Goal: Task Accomplishment & Management: Use online tool/utility

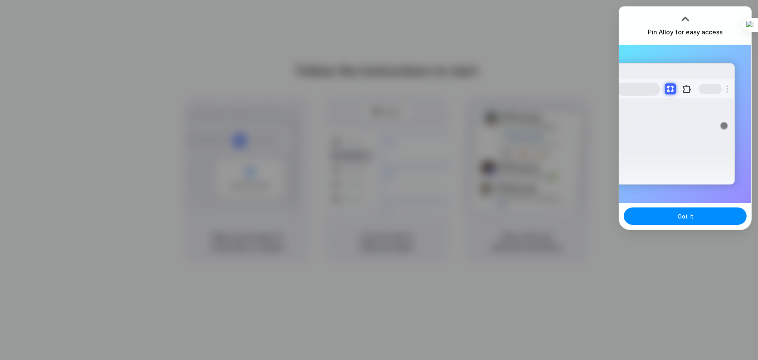
click at [507, 68] on div at bounding box center [379, 180] width 758 height 360
click at [684, 210] on button "Got it" at bounding box center [685, 215] width 123 height 17
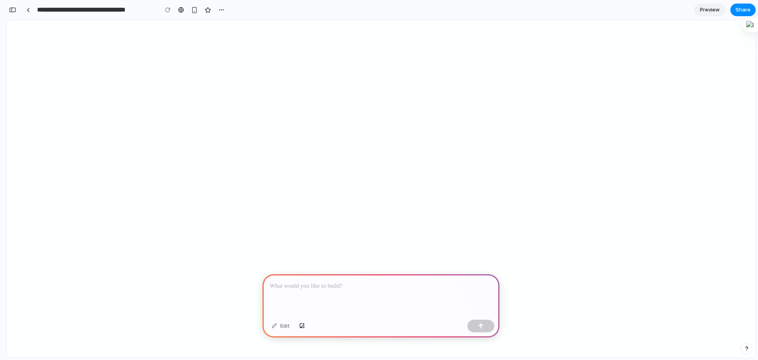
click at [318, 284] on p at bounding box center [381, 285] width 223 height 9
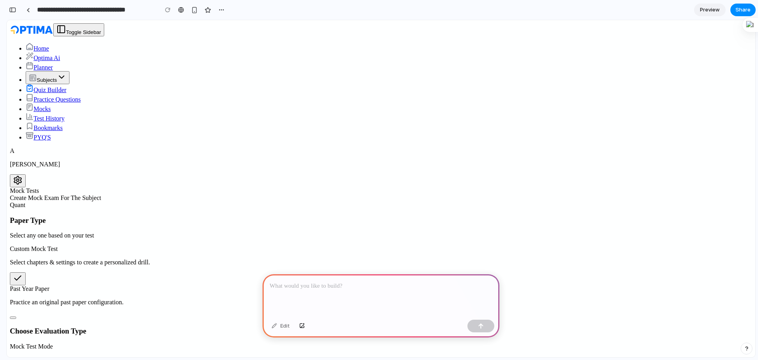
click at [333, 287] on div at bounding box center [381, 295] width 237 height 42
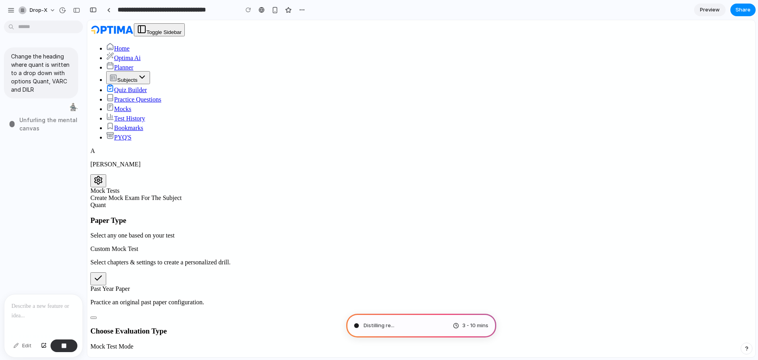
click at [28, 153] on div "Change the heading where quant is written to a drop down with options Quant, VA…" at bounding box center [41, 159] width 82 height 270
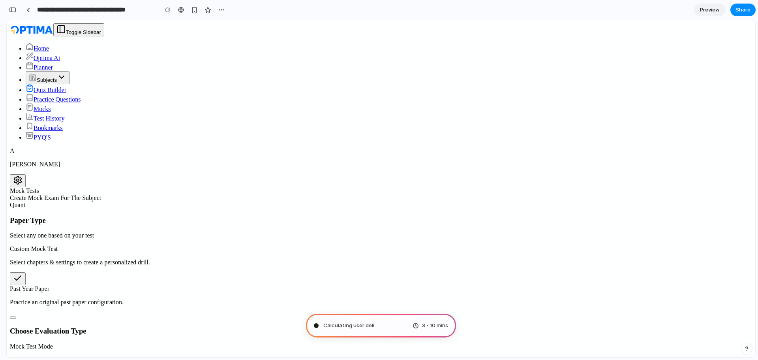
type input "**********"
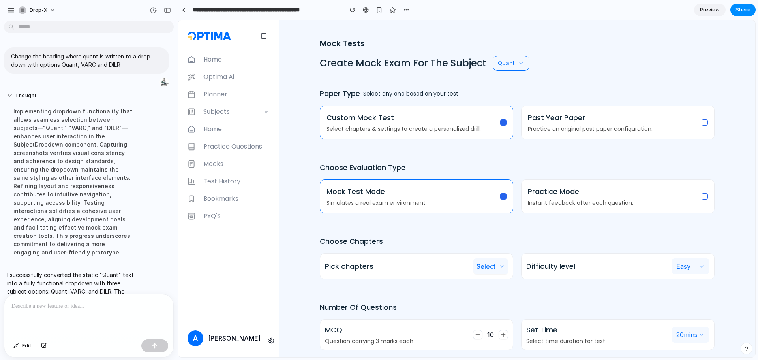
click at [511, 67] on button "Quant" at bounding box center [511, 63] width 37 height 15
click at [505, 91] on button "VARC" at bounding box center [511, 93] width 37 height 14
click at [510, 63] on button "VARC" at bounding box center [510, 63] width 34 height 15
click at [507, 101] on button "DILR" at bounding box center [510, 108] width 34 height 14
click at [515, 63] on icon "button" at bounding box center [516, 63] width 3 height 2
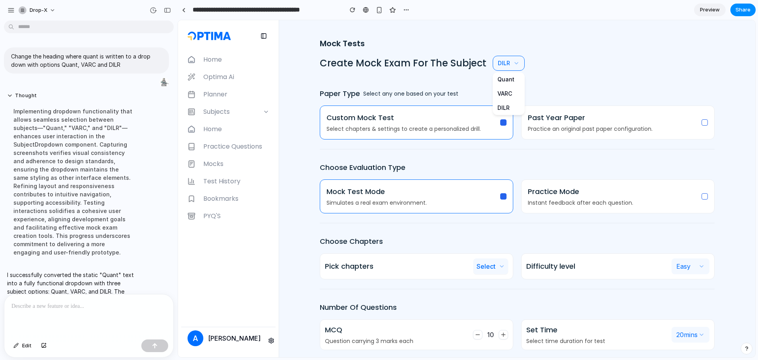
click at [505, 84] on button "Quant" at bounding box center [509, 79] width 32 height 14
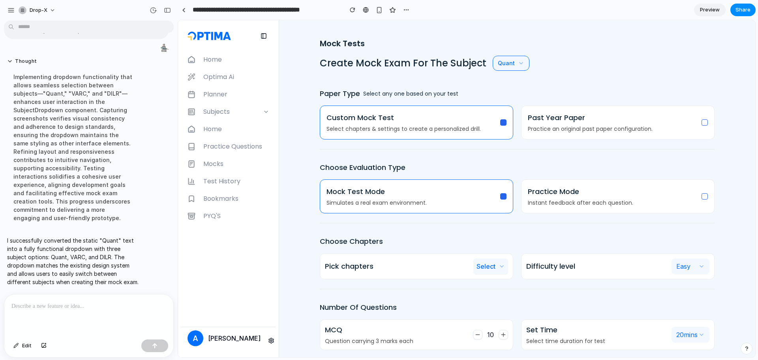
drag, startPoint x: 96, startPoint y: 157, endPoint x: 128, endPoint y: 253, distance: 101.0
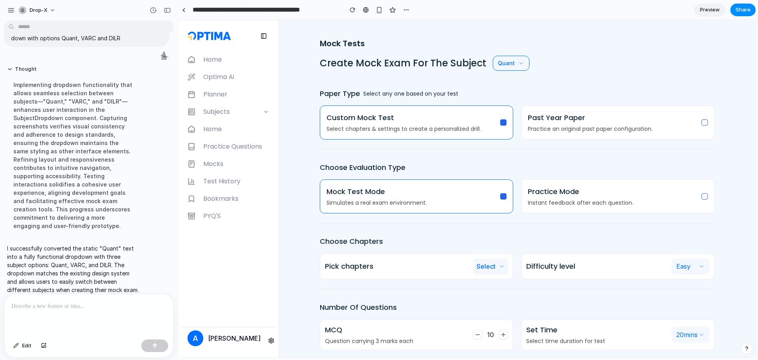
scroll to position [38, 0]
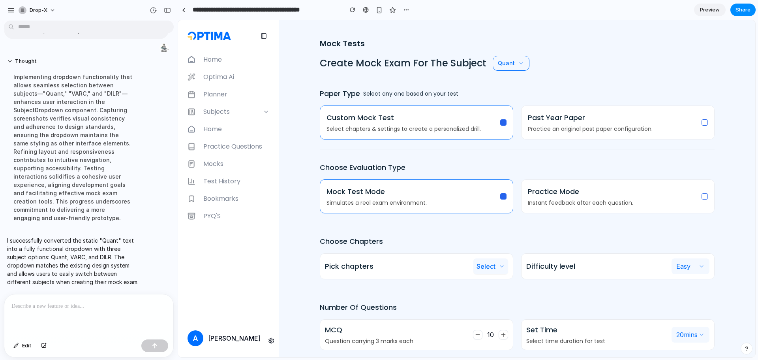
drag, startPoint x: 133, startPoint y: 246, endPoint x: 154, endPoint y: 285, distance: 44.9
click at [506, 62] on button "Quant" at bounding box center [511, 63] width 37 height 15
click at [507, 90] on button "VARC" at bounding box center [511, 93] width 37 height 14
click at [506, 66] on button "VARC" at bounding box center [510, 63] width 34 height 15
click at [506, 109] on button "DILR" at bounding box center [510, 108] width 34 height 14
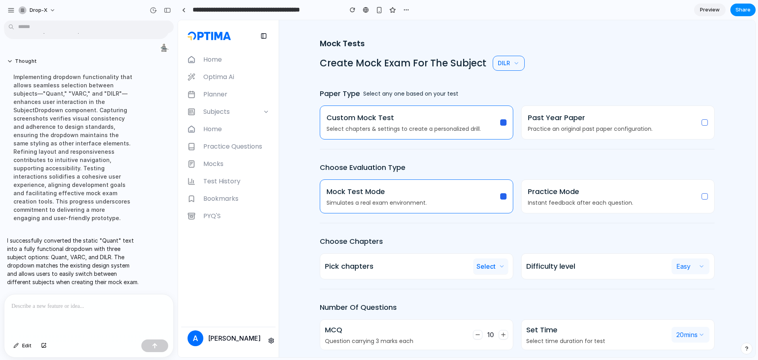
click at [513, 63] on icon "button" at bounding box center [516, 63] width 6 height 6
click at [508, 81] on button "Quant" at bounding box center [509, 79] width 32 height 14
click at [502, 67] on button "Quant" at bounding box center [511, 63] width 37 height 15
click at [505, 88] on button "VARC" at bounding box center [511, 93] width 37 height 14
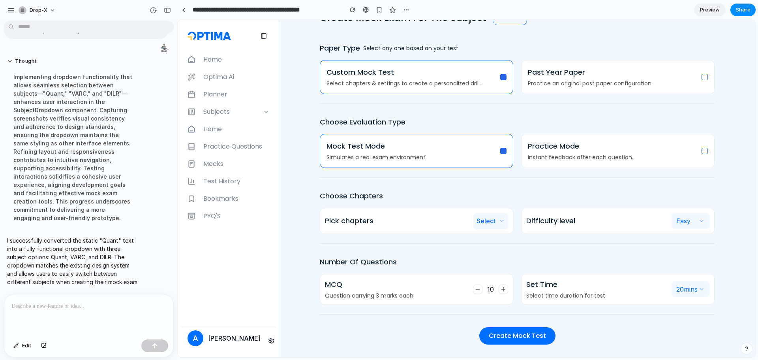
drag, startPoint x: 516, startPoint y: 100, endPoint x: 522, endPoint y: 230, distance: 130.8
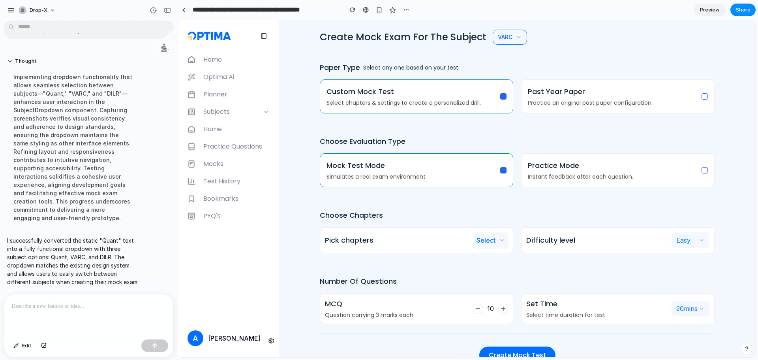
scroll to position [0, 0]
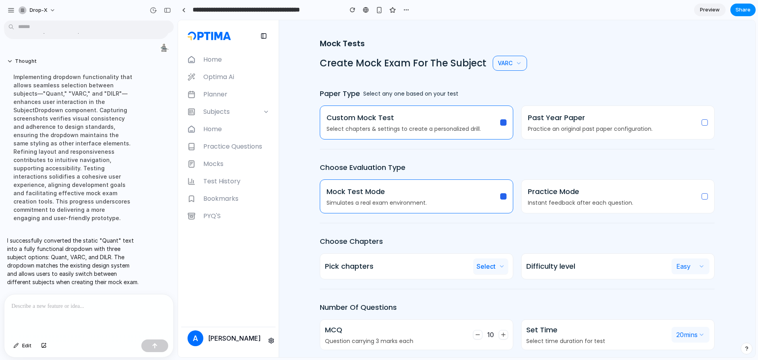
drag, startPoint x: 522, startPoint y: 230, endPoint x: 518, endPoint y: 147, distance: 83.8
click at [377, 10] on div "button" at bounding box center [379, 10] width 7 height 7
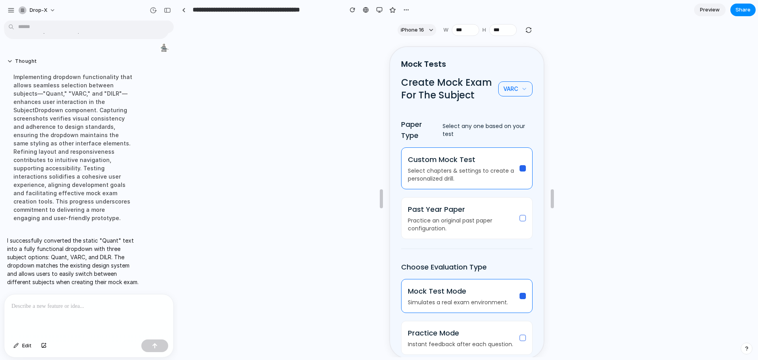
click at [501, 90] on button "VARC" at bounding box center [514, 88] width 34 height 15
click at [379, 10] on div "button" at bounding box center [379, 10] width 6 height 6
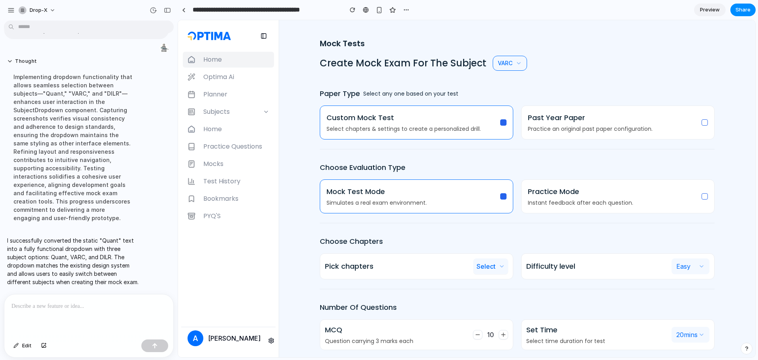
click at [221, 57] on span "Home" at bounding box center [212, 59] width 19 height 9
click at [220, 57] on span "Home" at bounding box center [212, 59] width 19 height 9
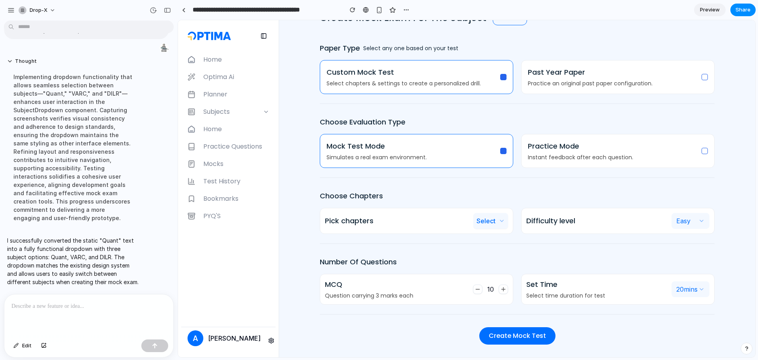
drag, startPoint x: 489, startPoint y: 184, endPoint x: 530, endPoint y: 261, distance: 88.0
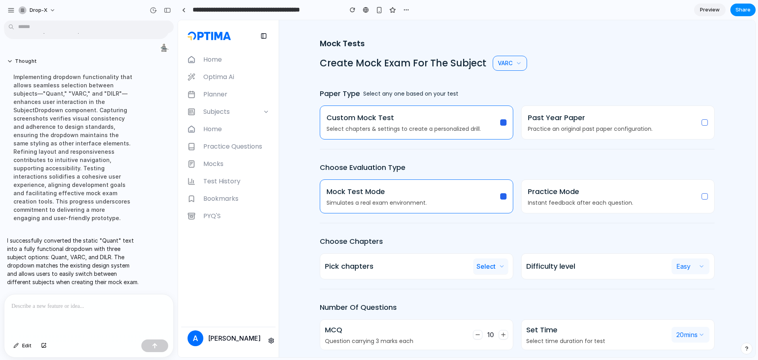
drag, startPoint x: 526, startPoint y: 265, endPoint x: 522, endPoint y: 200, distance: 64.4
drag, startPoint x: 551, startPoint y: 148, endPoint x: 607, endPoint y: -26, distance: 182.8
click at [228, 109] on span "Subjects" at bounding box center [216, 111] width 26 height 9
click at [60, 301] on p at bounding box center [88, 305] width 155 height 9
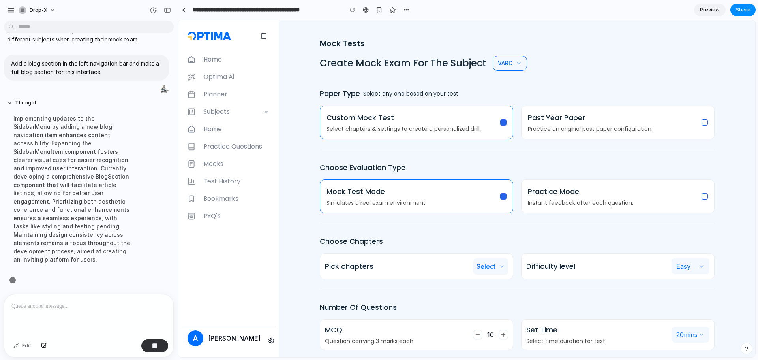
scroll to position [118, 0]
click at [501, 195] on button "Mock Test Mode Simulates a real exam environment." at bounding box center [503, 196] width 6 height 6
click at [502, 195] on button "Mock Test Mode Simulates a real exam environment." at bounding box center [503, 196] width 6 height 6
click at [505, 125] on label "Custom Mock Test Select chapters & settings to create a personalized drill." at bounding box center [417, 122] width 194 height 34
click at [505, 125] on button "Custom Mock Test Select chapters & settings to create a personalized drill." at bounding box center [503, 122] width 6 height 6
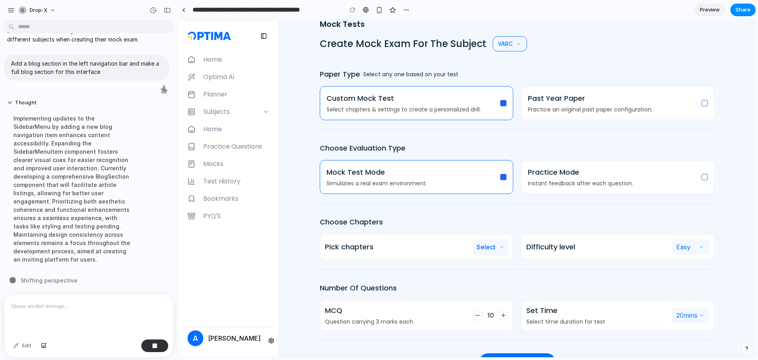
scroll to position [45, 0]
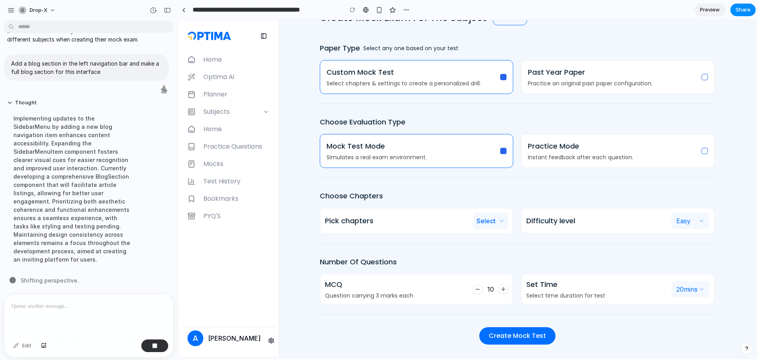
drag, startPoint x: 534, startPoint y: 199, endPoint x: 513, endPoint y: 252, distance: 57.2
click at [497, 229] on div "Pick chapters Select" at bounding box center [417, 221] width 194 height 26
click at [494, 227] on button "Select" at bounding box center [490, 221] width 35 height 16
click at [494, 225] on button "Select" at bounding box center [490, 221] width 35 height 16
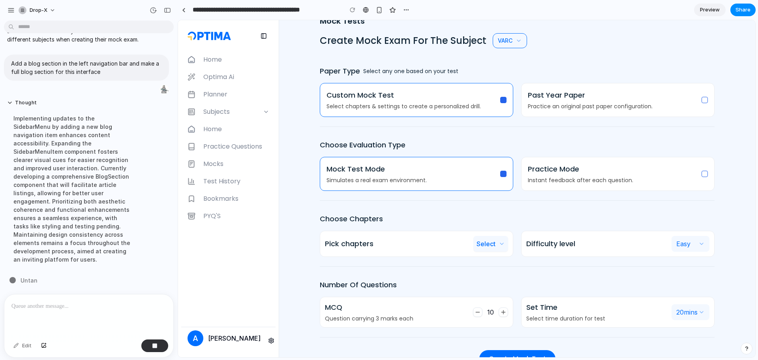
scroll to position [0, 0]
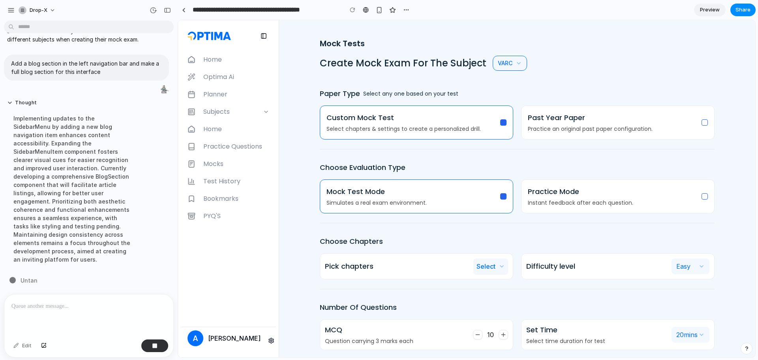
drag, startPoint x: 514, startPoint y: 191, endPoint x: 521, endPoint y: 105, distance: 86.4
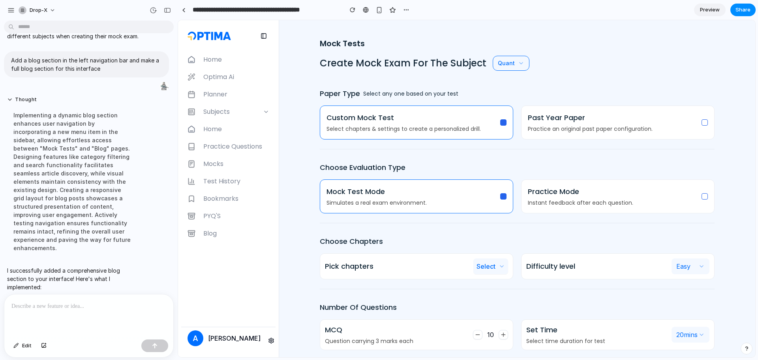
scroll to position [394, 0]
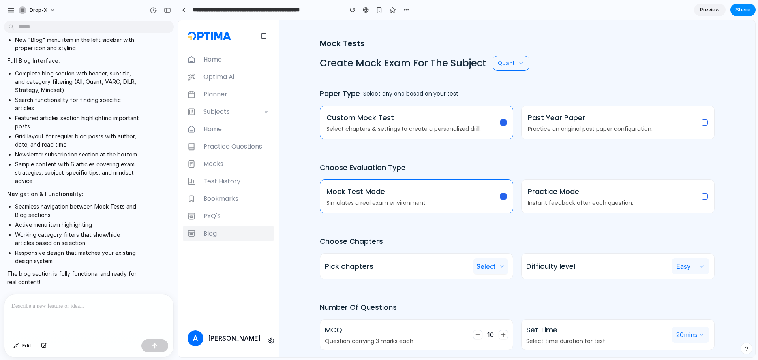
click at [217, 232] on span "Blog" at bounding box center [209, 233] width 13 height 9
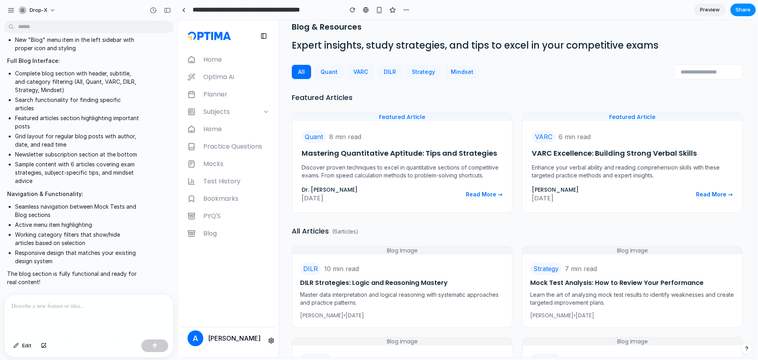
scroll to position [0, 0]
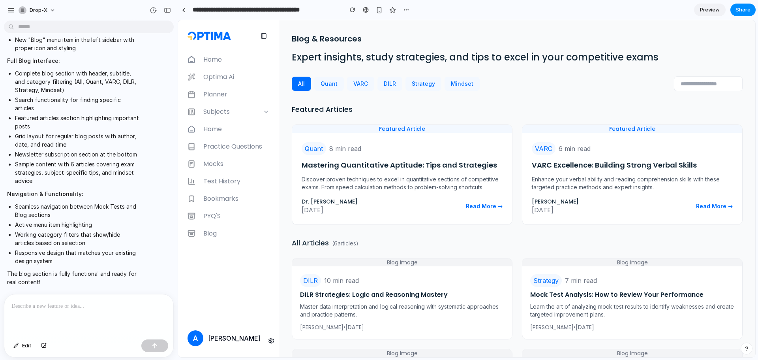
drag, startPoint x: 473, startPoint y: 100, endPoint x: 497, endPoint y: 60, distance: 45.7
drag, startPoint x: 535, startPoint y: 99, endPoint x: 528, endPoint y: 48, distance: 51.4
click at [321, 88] on button "Quant" at bounding box center [329, 84] width 30 height 14
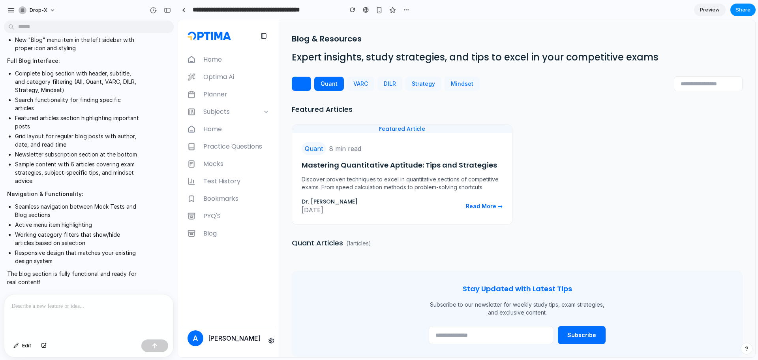
click at [297, 83] on button "All" at bounding box center [301, 84] width 19 height 14
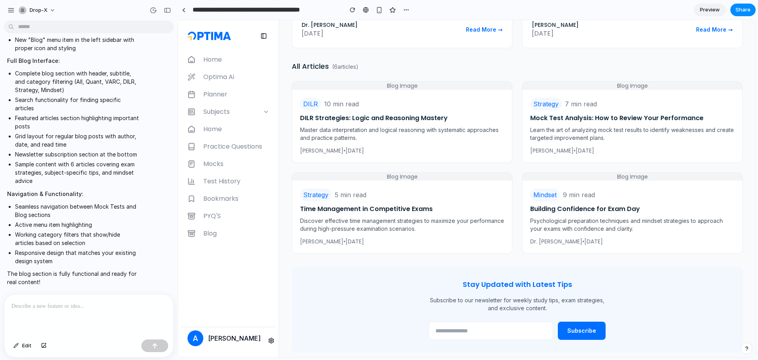
drag, startPoint x: 528, startPoint y: 73, endPoint x: 515, endPoint y: 126, distance: 54.0
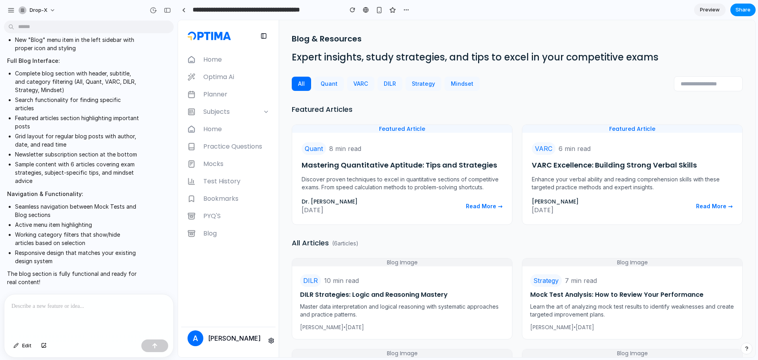
drag, startPoint x: 515, startPoint y: 126, endPoint x: 483, endPoint y: 36, distance: 95.9
drag, startPoint x: 537, startPoint y: 113, endPoint x: 531, endPoint y: 75, distance: 38.4
